Goal: Navigation & Orientation: Find specific page/section

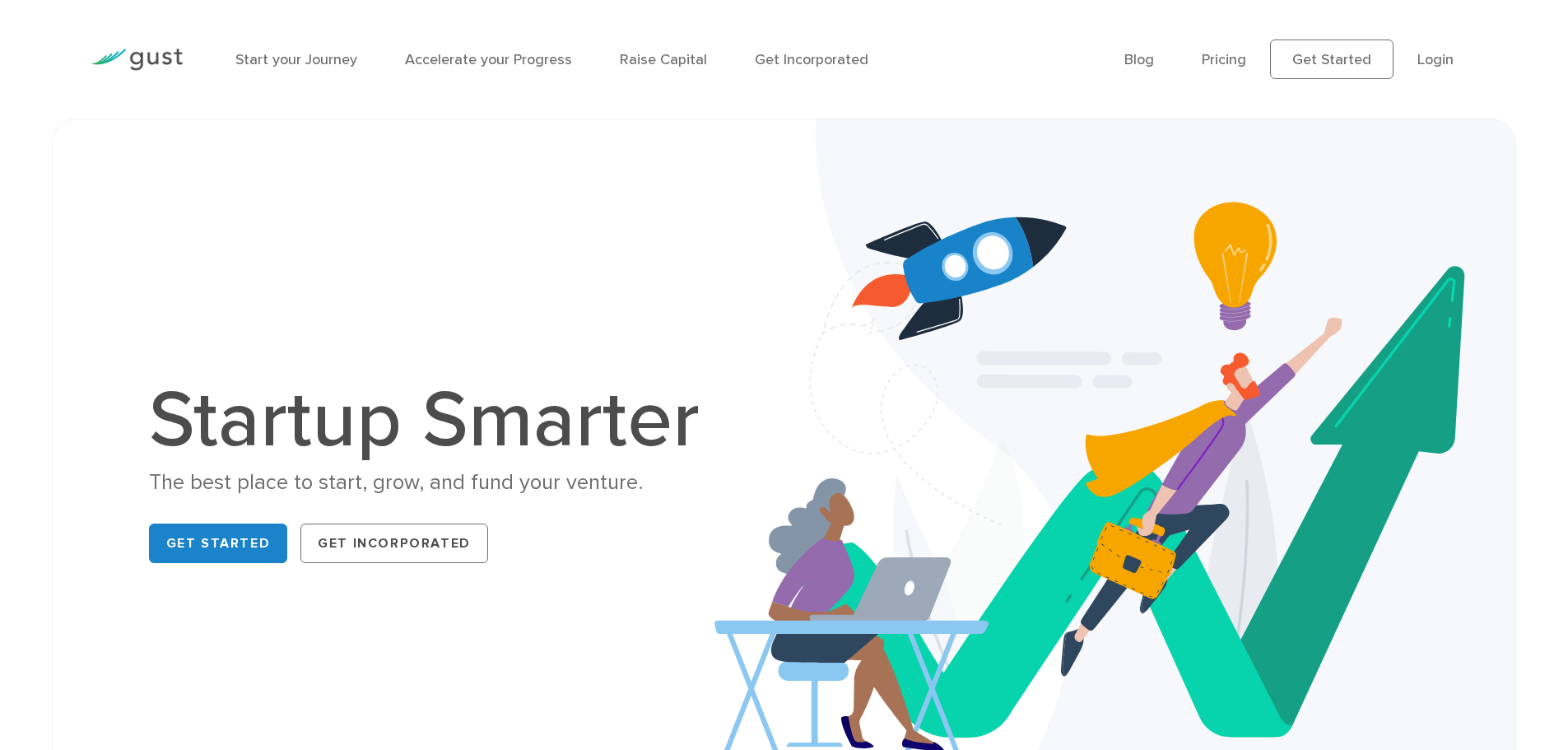
click at [591, 368] on div "Startup Smarter The best place to start, grow, and fund your venture. Get Start…" at bounding box center [785, 476] width 1406 height 631
click at [208, 553] on link "Get Started" at bounding box center [219, 543] width 140 height 39
click at [476, 53] on link "Accelerate your Progress" at bounding box center [488, 60] width 167 height 18
